Goal: Transaction & Acquisition: Purchase product/service

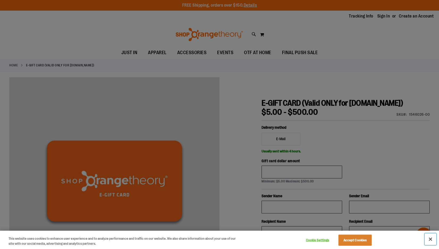
click at [429, 239] on button "Close" at bounding box center [430, 240] width 12 height 12
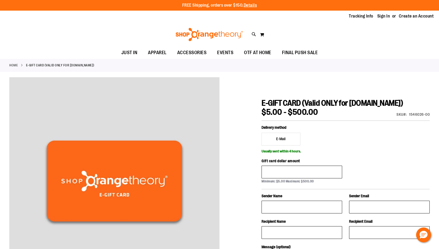
click at [245, 140] on div at bounding box center [219, 231] width 420 height 309
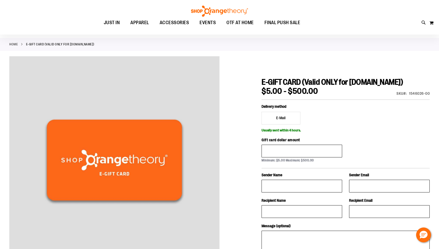
scroll to position [16, 0]
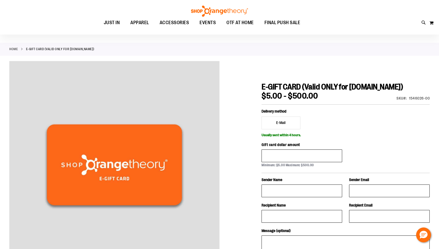
click at [280, 16] on div "Toggle Nav Search Popular Suggestions Advanced Search" at bounding box center [219, 17] width 439 height 35
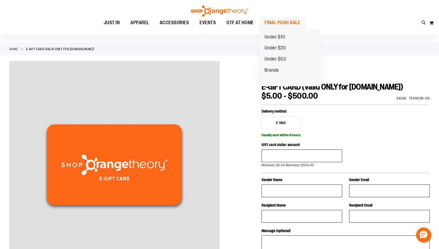
click at [279, 21] on span "FINAL PUSH SALE" at bounding box center [282, 23] width 36 height 12
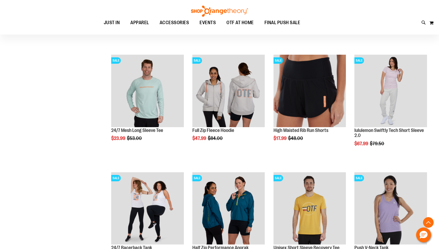
scroll to position [174, 0]
